Goal: Transaction & Acquisition: Purchase product/service

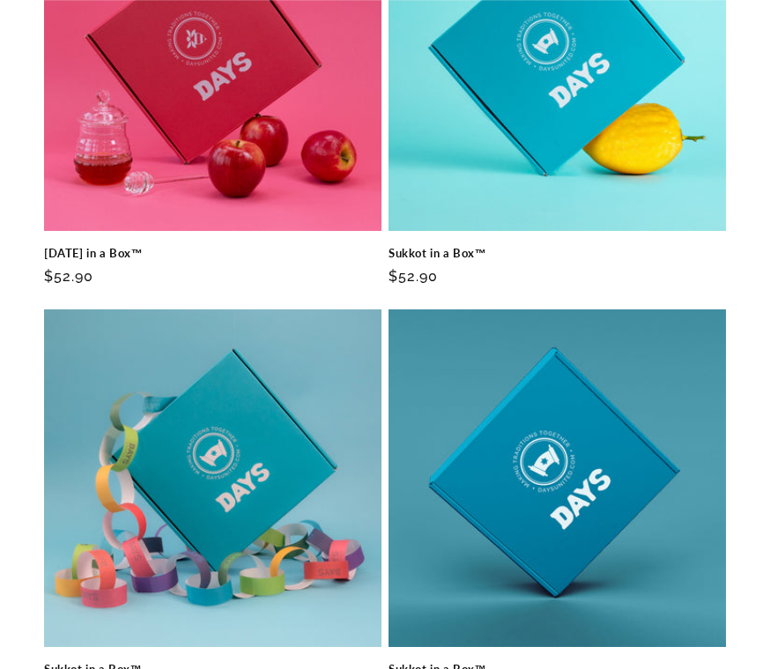
scroll to position [2551, 0]
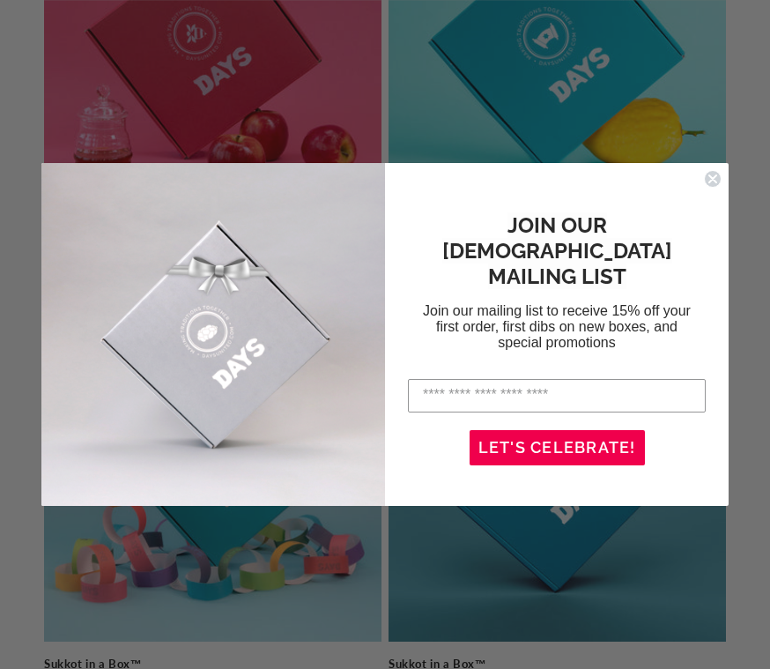
click at [716, 171] on circle "Close dialog" at bounding box center [713, 178] width 17 height 17
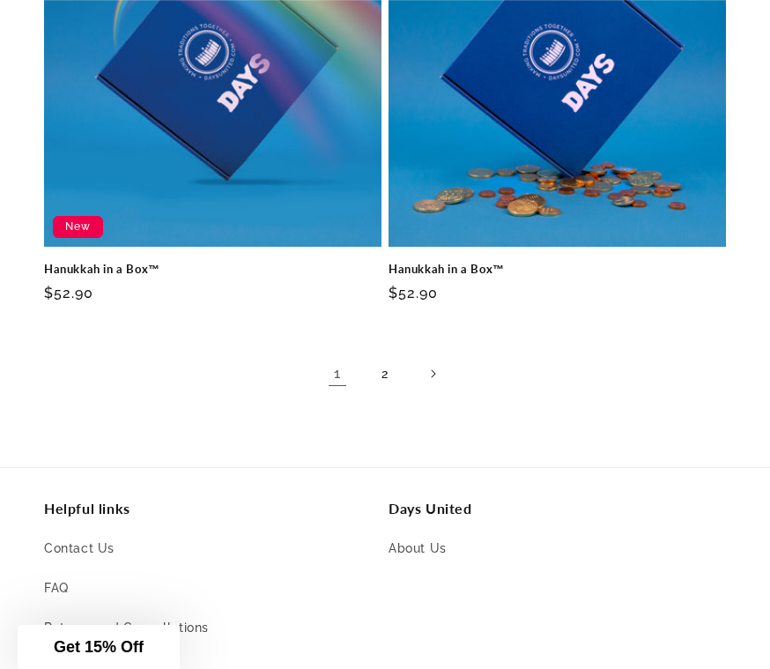
scroll to position [3371, 0]
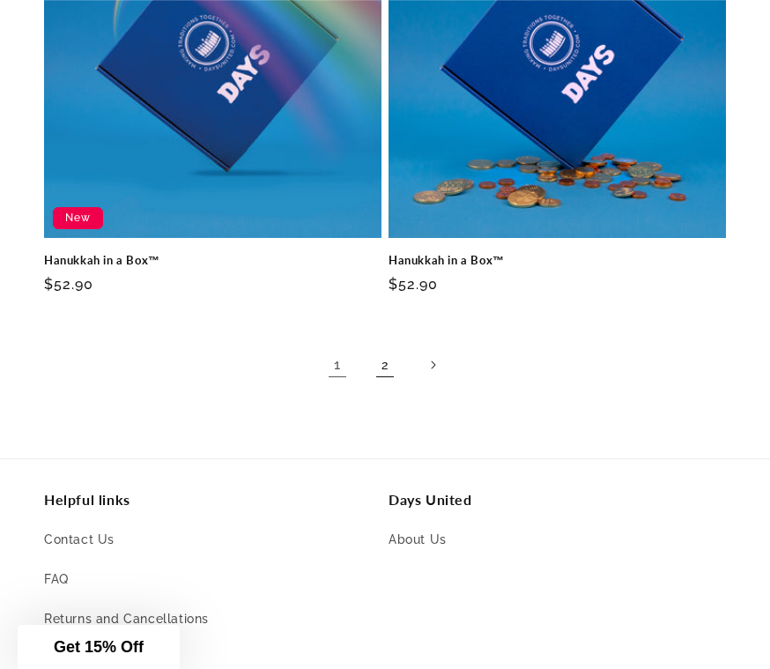
click at [391, 345] on link "2" at bounding box center [385, 364] width 39 height 39
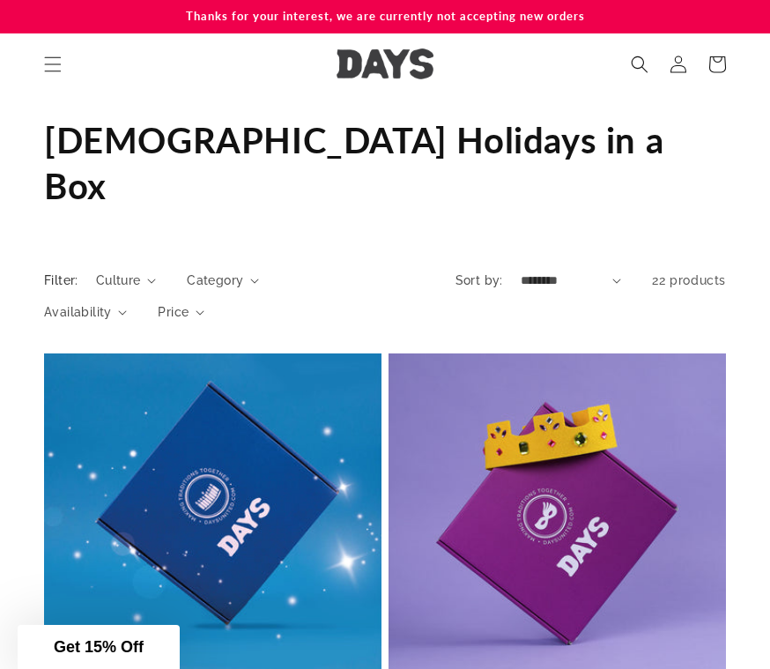
click at [382, 56] on img at bounding box center [385, 63] width 97 height 31
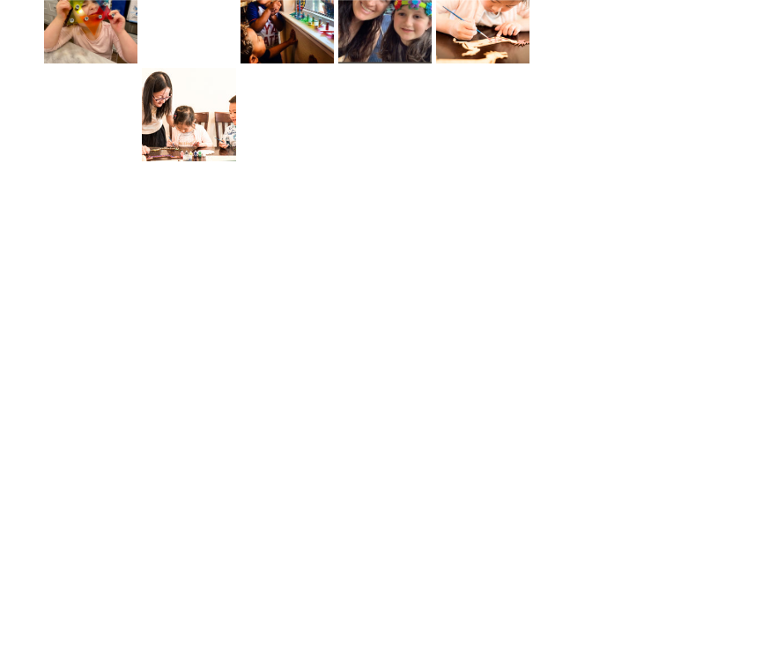
scroll to position [6182, 0]
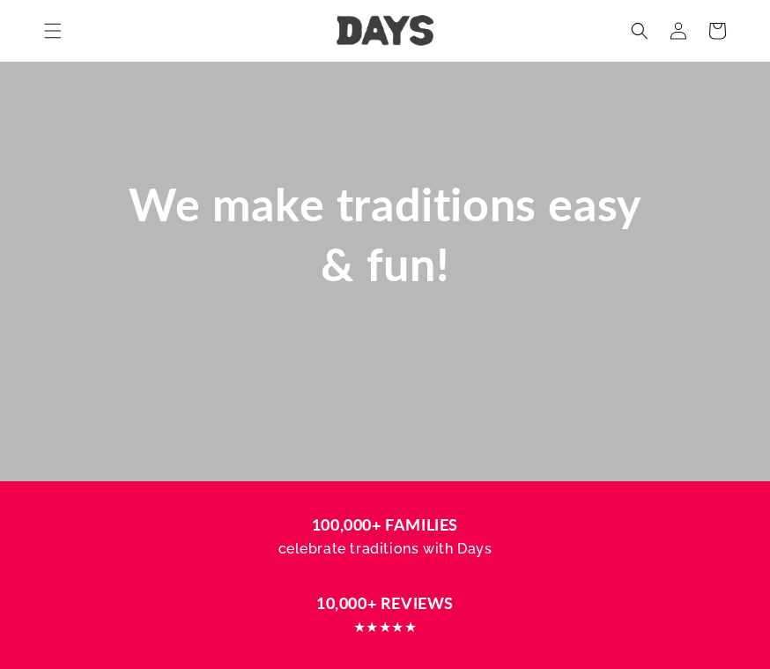
click at [415, 355] on div "We make traditions easy & fun!" at bounding box center [385, 234] width 770 height 493
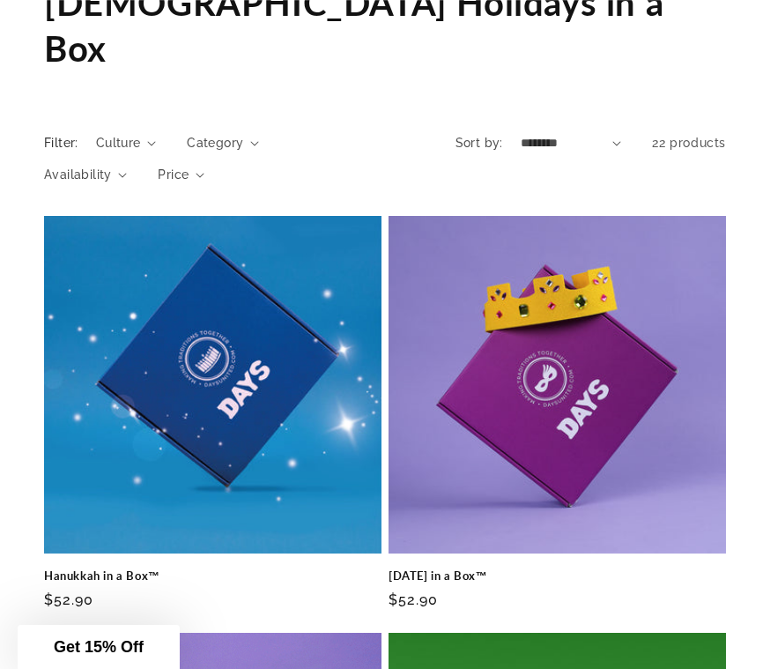
scroll to position [226, 0]
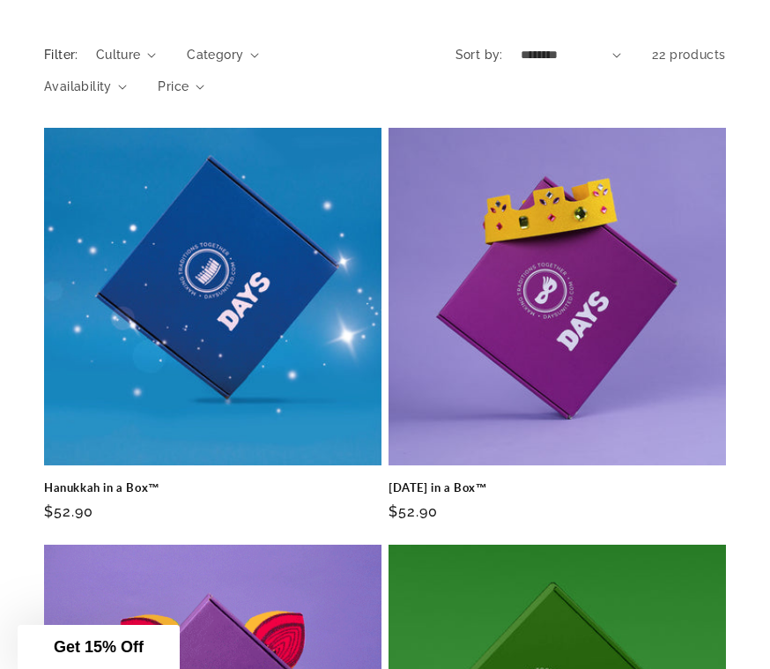
click at [288, 480] on link "Hanukkah in a Box™" at bounding box center [212, 487] width 337 height 15
